Goal: Information Seeking & Learning: Learn about a topic

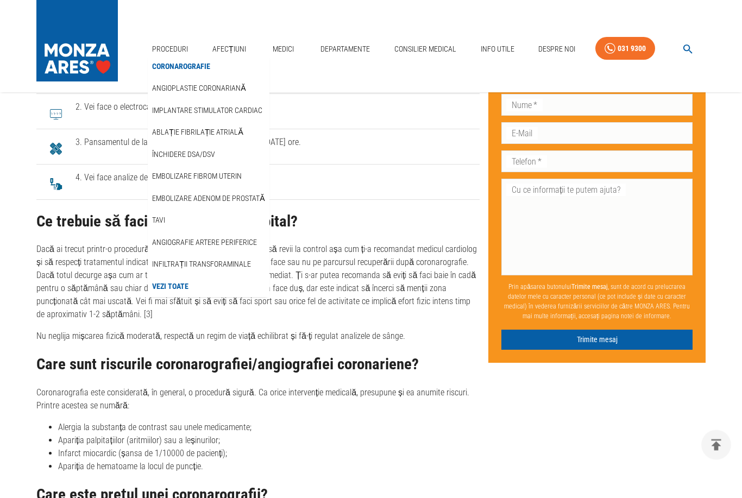
scroll to position [3174, 0]
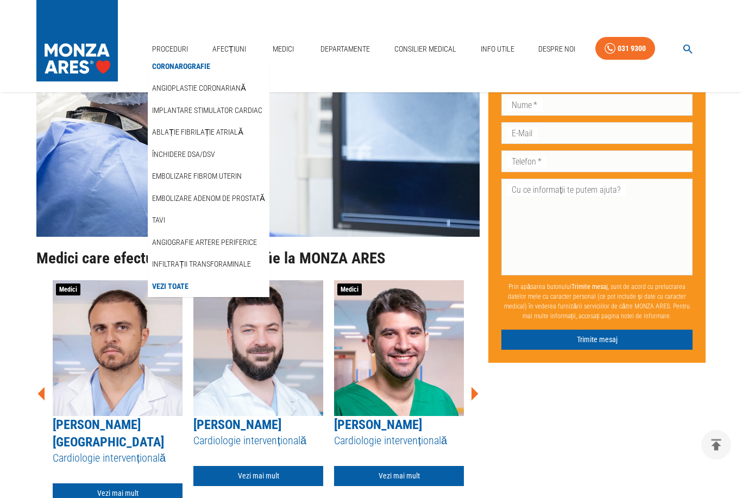
click at [470, 378] on icon at bounding box center [474, 394] width 33 height 33
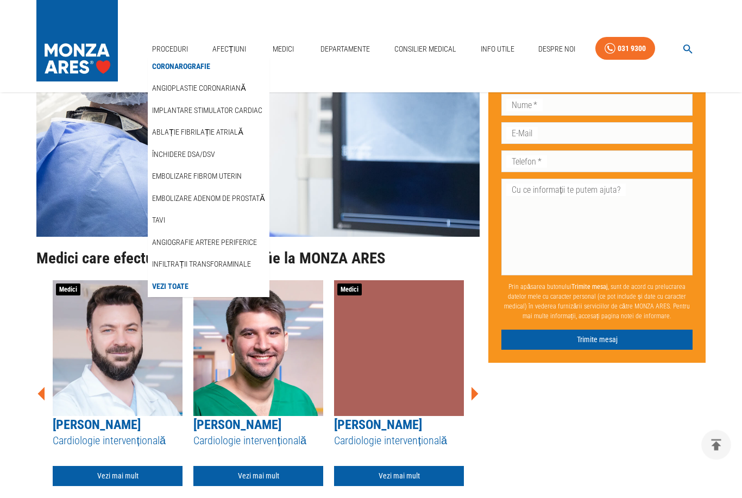
scroll to position [4037, 0]
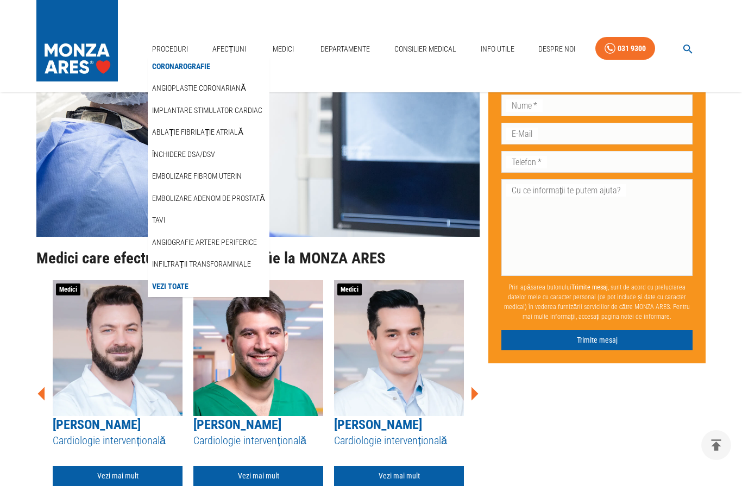
click at [477, 378] on icon at bounding box center [474, 394] width 33 height 33
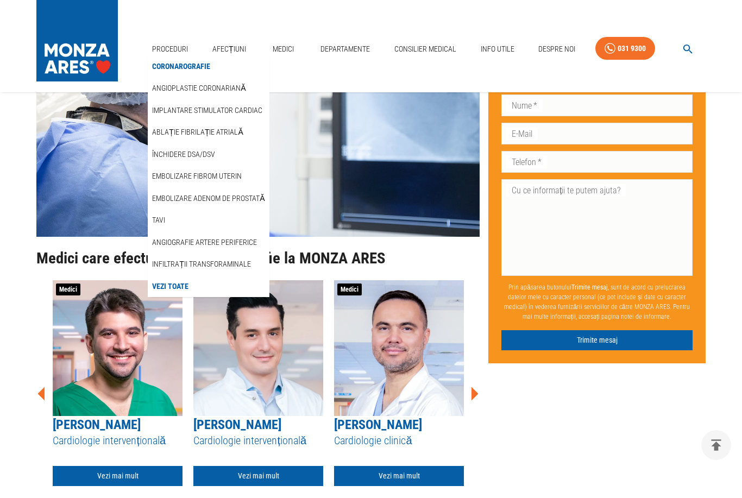
click at [476, 378] on icon at bounding box center [474, 394] width 33 height 33
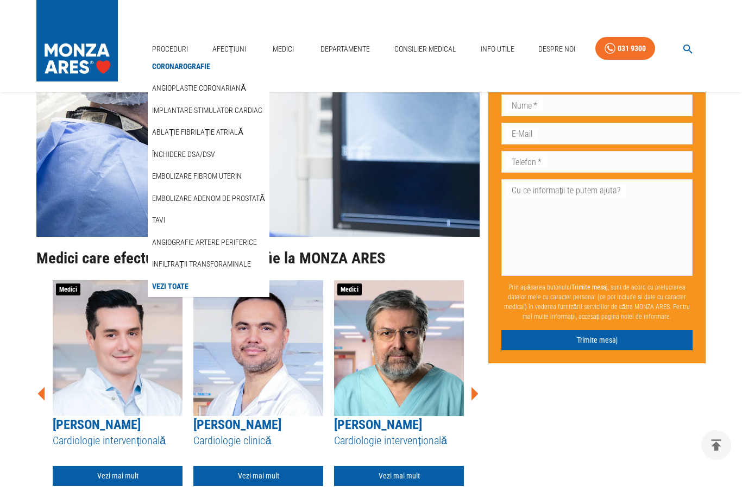
click at [475, 387] on icon at bounding box center [475, 394] width 7 height 14
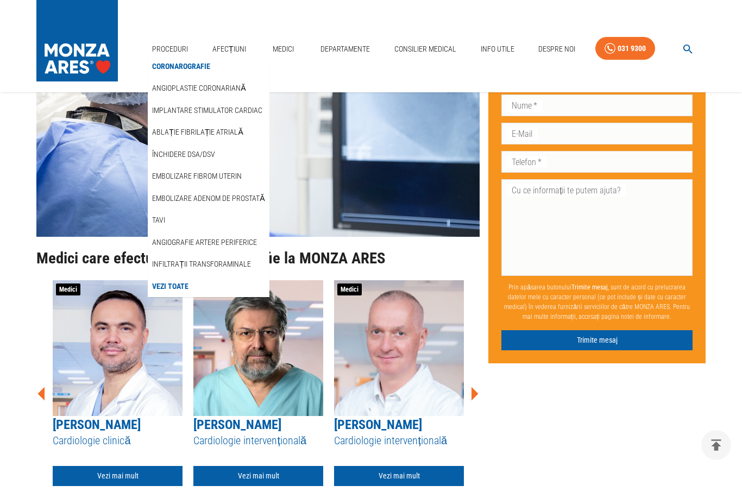
click at [476, 387] on icon at bounding box center [475, 394] width 7 height 14
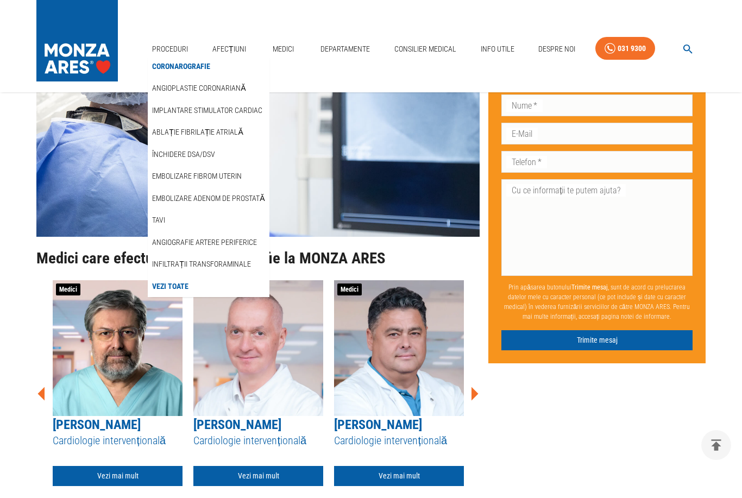
click at [477, 378] on icon at bounding box center [474, 394] width 33 height 33
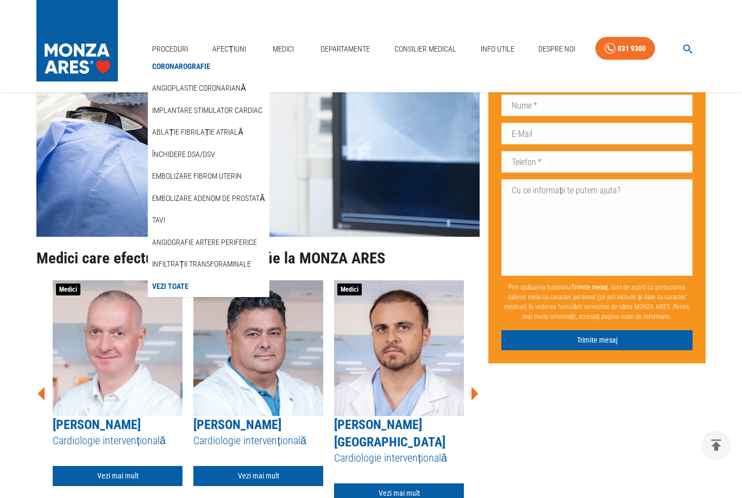
click at [476, 378] on icon at bounding box center [474, 394] width 33 height 33
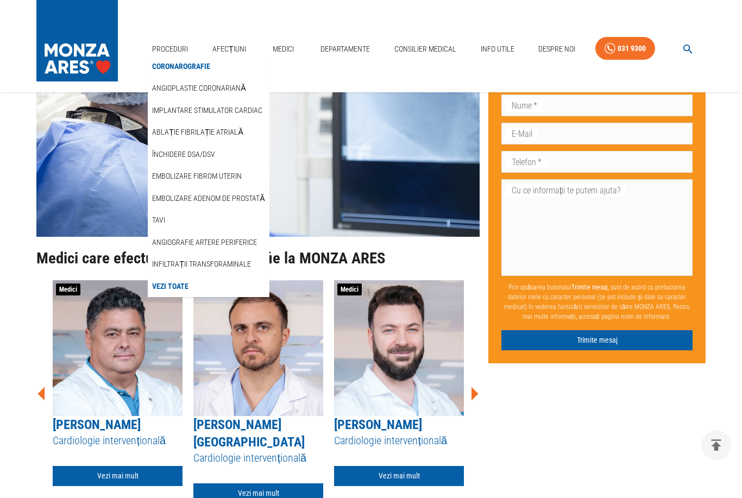
click at [479, 378] on icon at bounding box center [474, 394] width 33 height 33
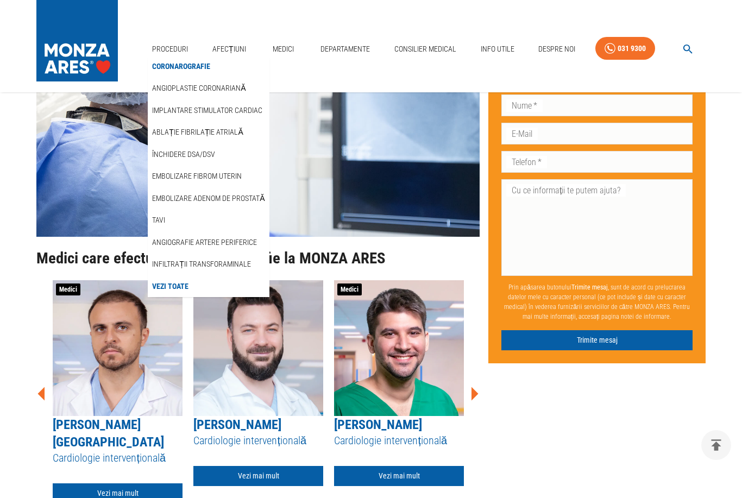
click at [478, 378] on icon at bounding box center [474, 394] width 33 height 33
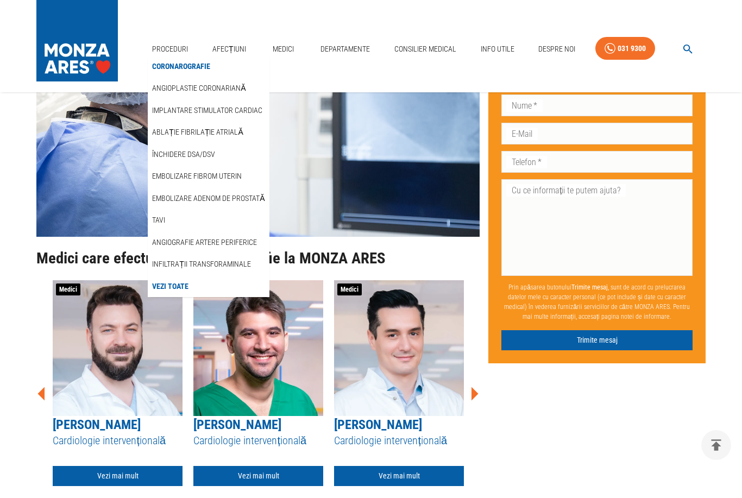
click at [479, 378] on icon at bounding box center [474, 394] width 33 height 33
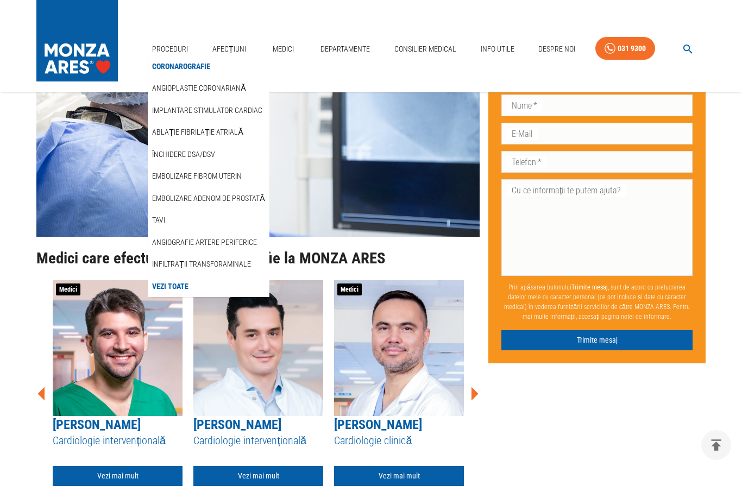
click at [478, 378] on icon at bounding box center [474, 394] width 33 height 33
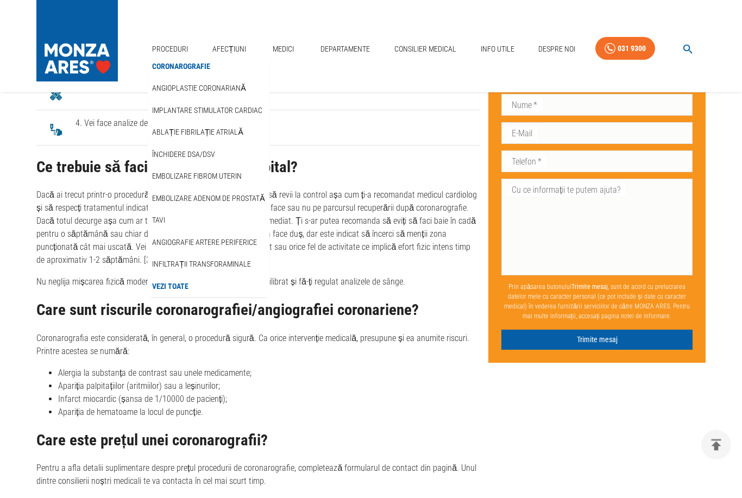
scroll to position [3227, 0]
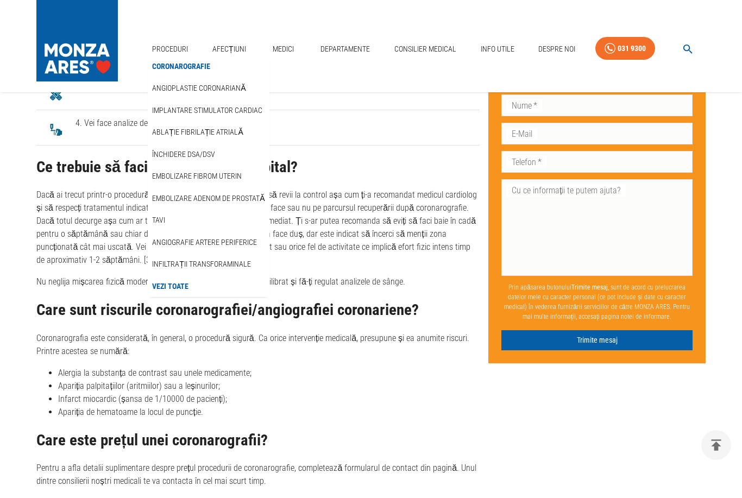
click at [362, 46] on link "Departamente" at bounding box center [345, 49] width 58 height 22
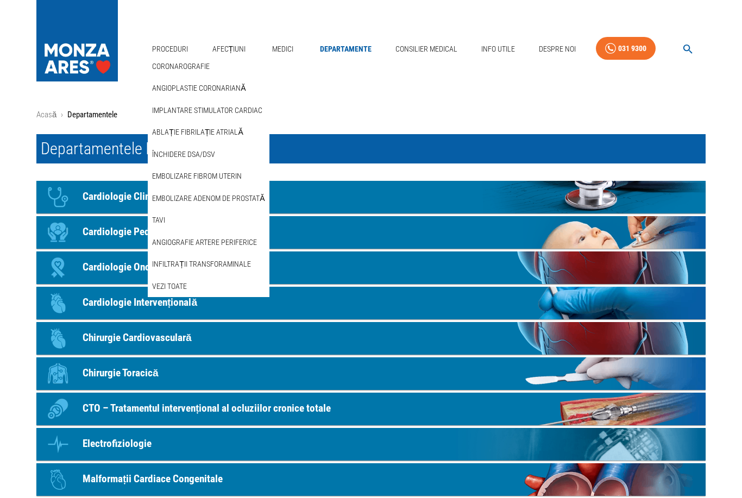
click at [286, 50] on link "Medici" at bounding box center [282, 49] width 35 height 22
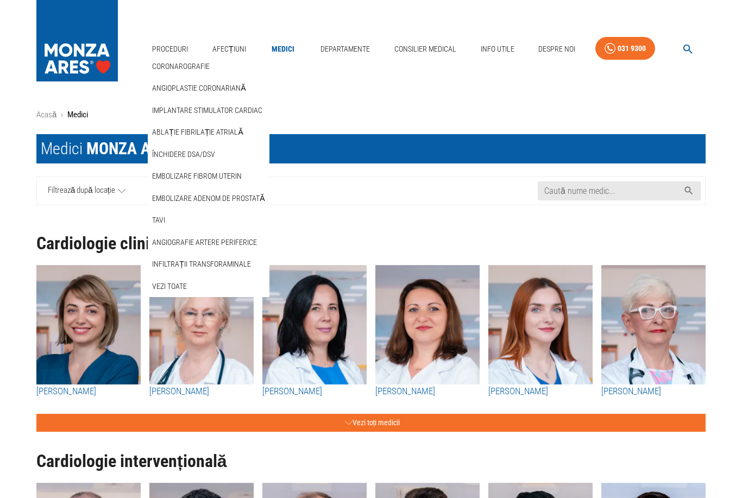
click at [237, 263] on link "Infiltrații transforaminale" at bounding box center [201, 264] width 103 height 18
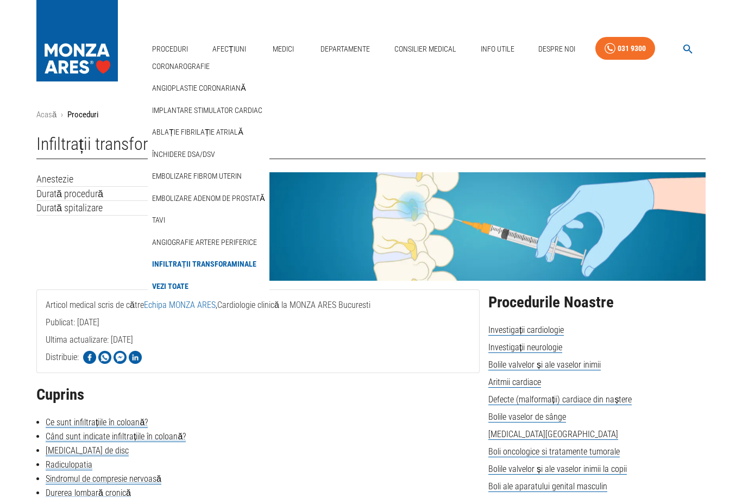
click at [356, 47] on link "Departamente" at bounding box center [345, 49] width 58 height 22
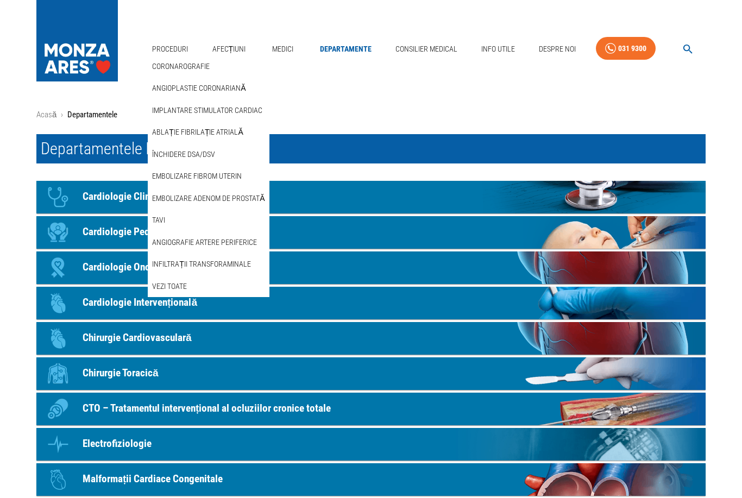
click at [173, 53] on link "Proceduri" at bounding box center [170, 49] width 45 height 22
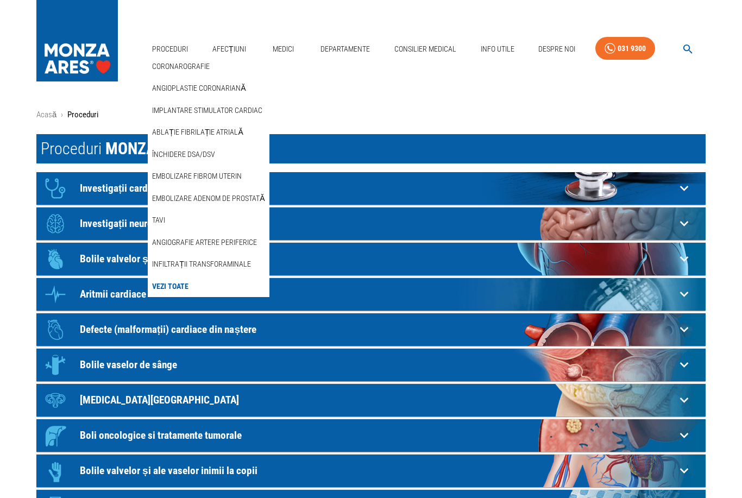
click at [352, 48] on link "Departamente" at bounding box center [345, 49] width 58 height 22
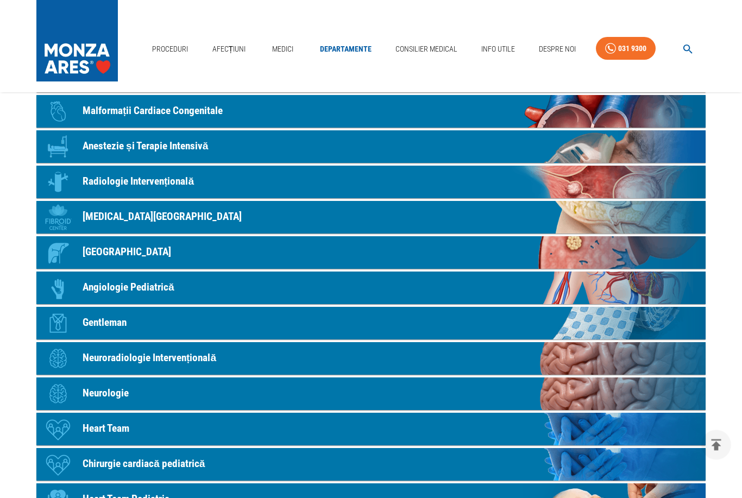
scroll to position [368, 0]
click at [412, 395] on link "Icon Neurologie" at bounding box center [371, 394] width 670 height 33
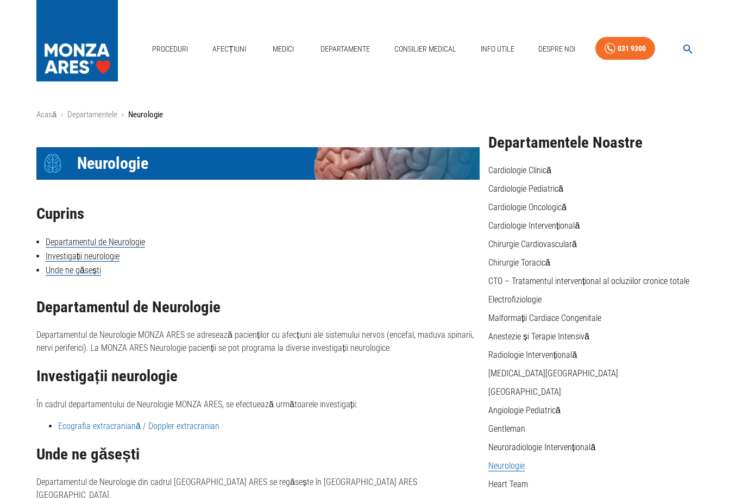
click at [284, 46] on link "Medici" at bounding box center [283, 49] width 35 height 22
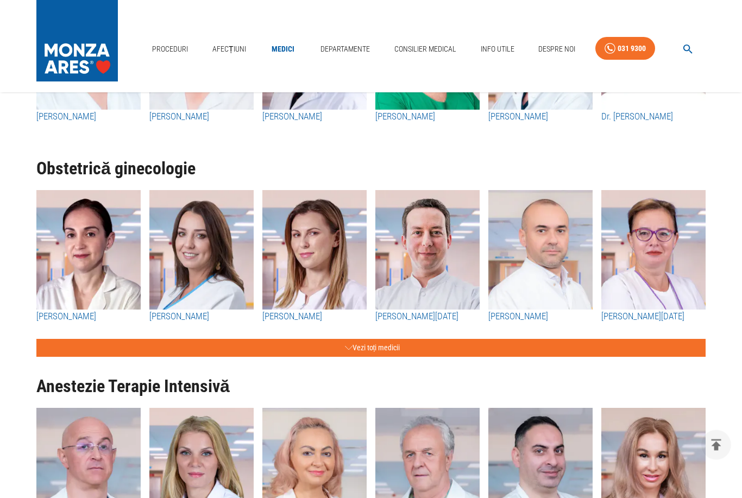
scroll to position [1718, 0]
click at [360, 352] on button "Vezi toți medicii" at bounding box center [371, 348] width 670 height 18
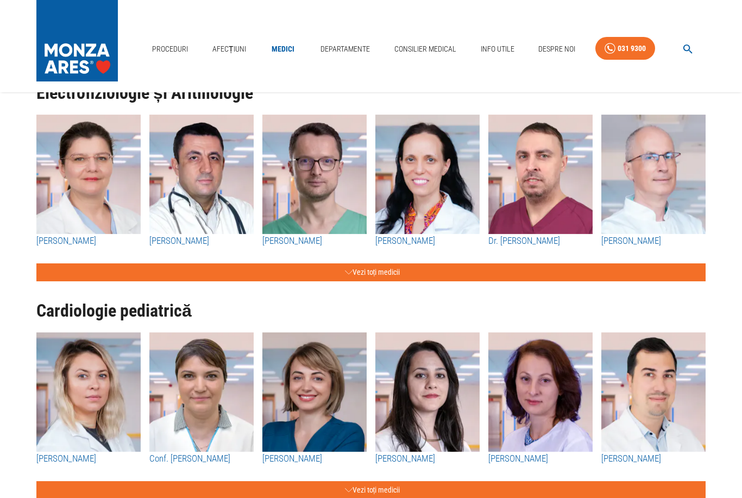
scroll to position [0, 0]
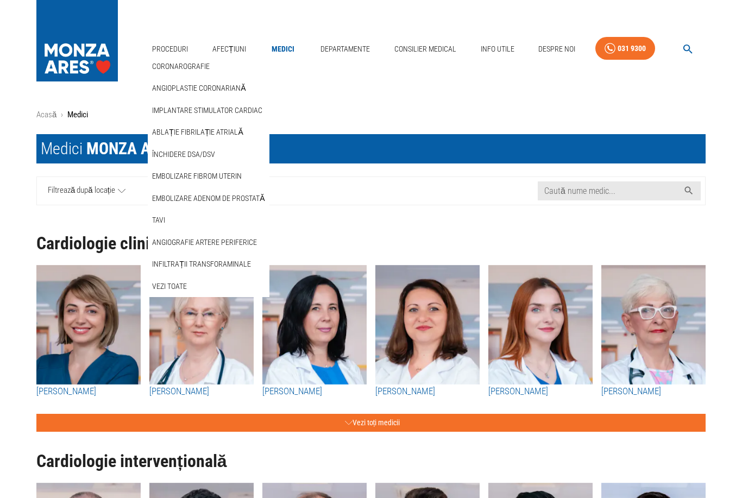
click at [175, 64] on link "Coronarografie" at bounding box center [181, 67] width 62 height 18
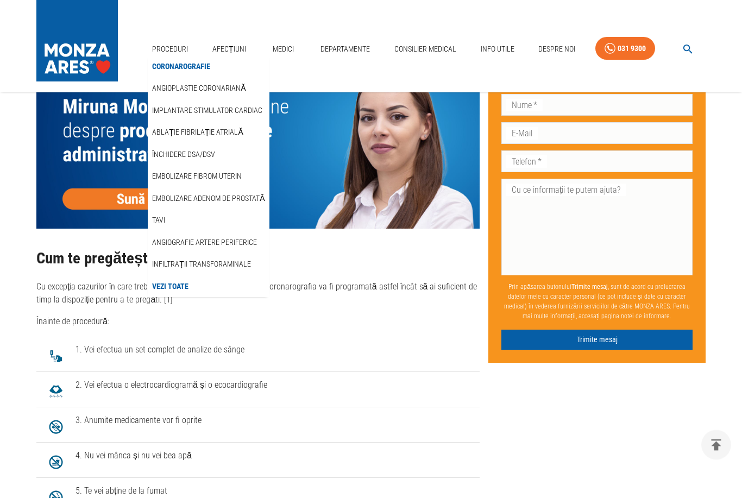
scroll to position [1791, 0]
